Goal: Task Accomplishment & Management: Use online tool/utility

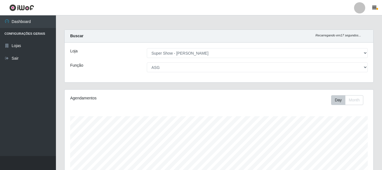
select select "120"
select select "16"
click option "ASG" at bounding box center [0, 0] width 0 height 0
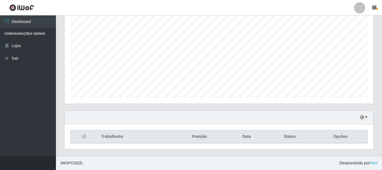
click at [167, 137] on th "Trabalhador" at bounding box center [135, 136] width 74 height 13
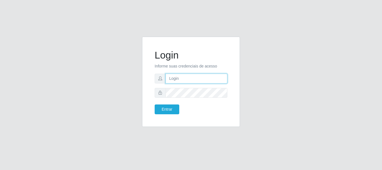
click at [196, 79] on input "text" at bounding box center [197, 79] width 62 height 10
type input "[EMAIL_ADDRESS][PERSON_NAME][DOMAIN_NAME]"
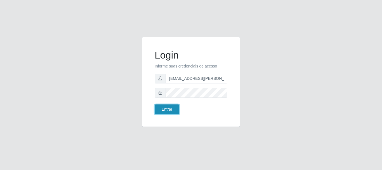
click at [162, 109] on button "Entrar" at bounding box center [167, 109] width 25 height 10
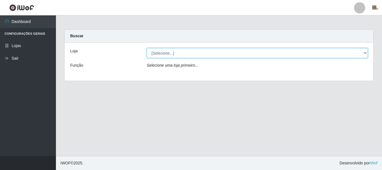
click at [147, 48] on select "[Selecione...] Super Show - [PERSON_NAME]" at bounding box center [257, 53] width 221 height 10
select select "120"
click option "Super Show - [PERSON_NAME]" at bounding box center [0, 0] width 0 height 0
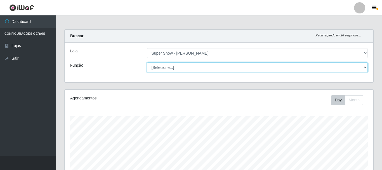
click at [147, 62] on select "[Selecione...] ASG Auxiliar de Estacionamento Balconista Embalador Embalador + …" at bounding box center [257, 67] width 221 height 10
select select "16"
click option "ASG" at bounding box center [0, 0] width 0 height 0
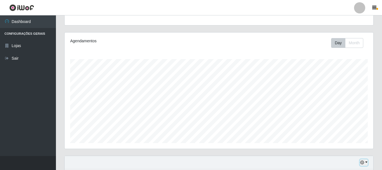
click at [365, 161] on button "button" at bounding box center [364, 162] width 8 height 6
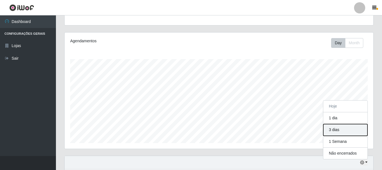
click at [339, 132] on button "3 dias" at bounding box center [345, 130] width 44 height 12
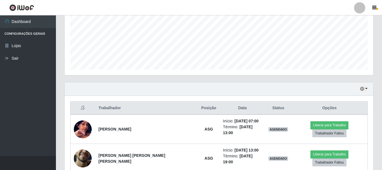
scroll to position [152, 0]
